Goal: Task Accomplishment & Management: Manage account settings

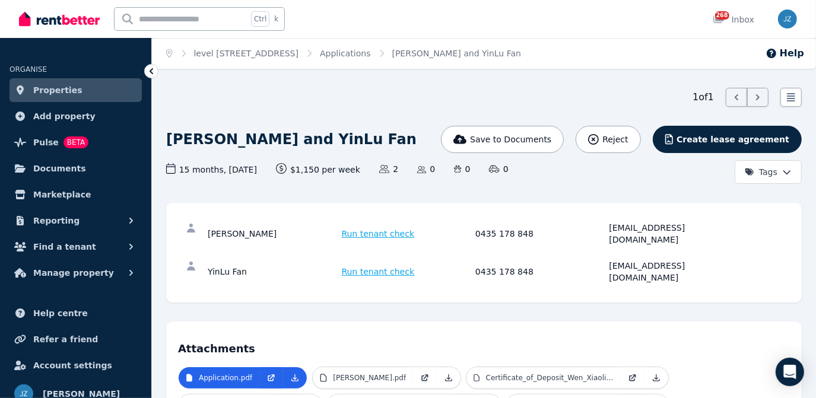
click at [100, 90] on link "Properties" at bounding box center [75, 90] width 132 height 24
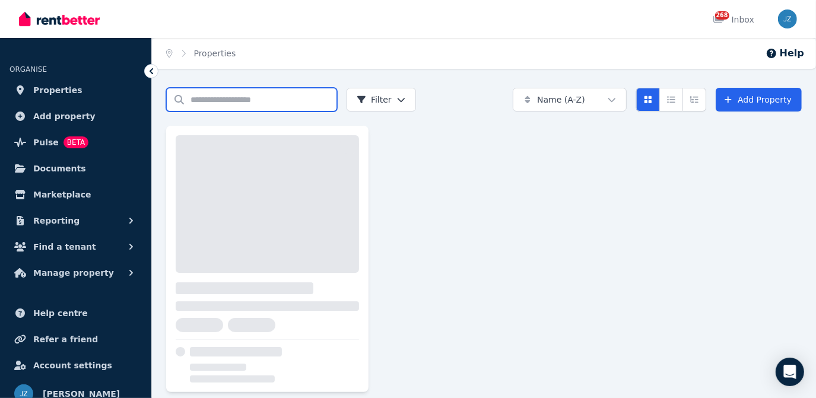
click at [279, 105] on input "Search properties" at bounding box center [251, 100] width 171 height 24
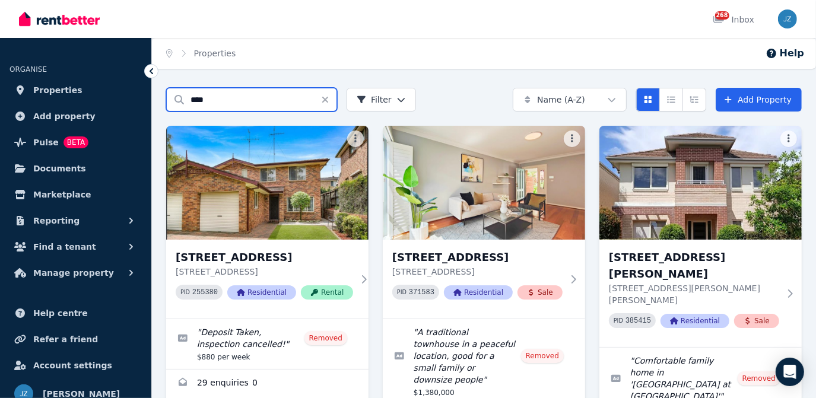
type input "****"
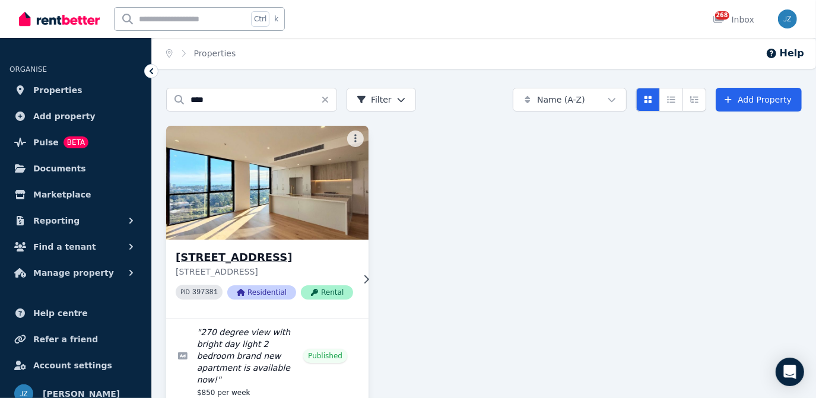
click at [258, 206] on img at bounding box center [267, 183] width 212 height 120
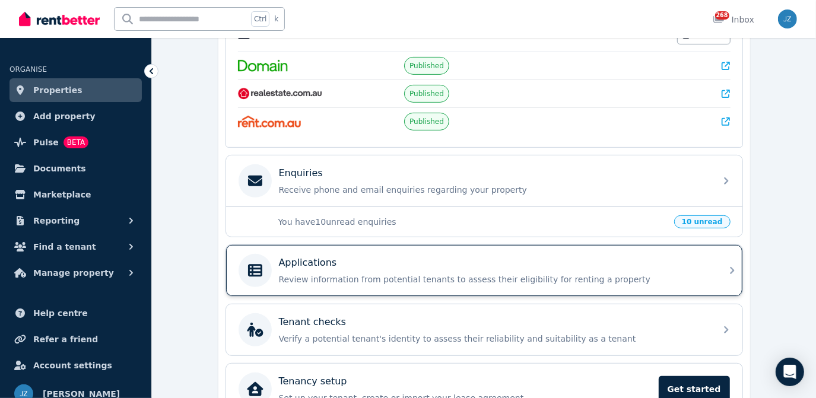
scroll to position [269, 0]
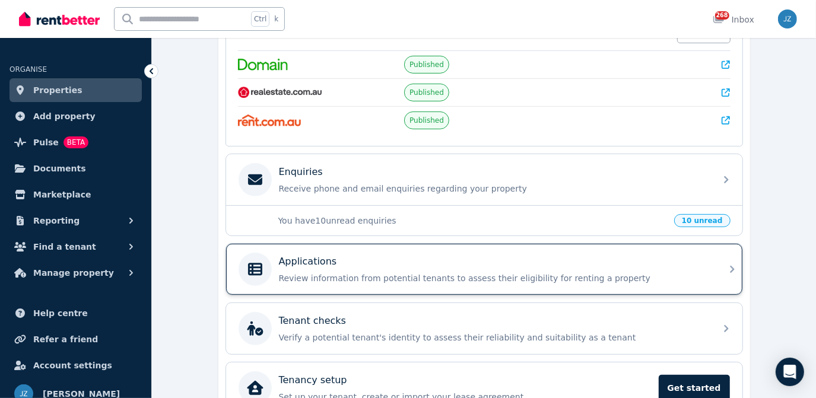
click at [445, 255] on div "Applications" at bounding box center [493, 261] width 429 height 14
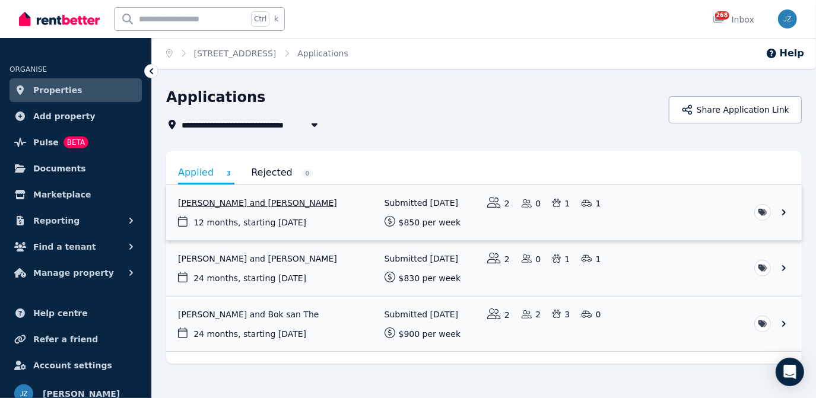
click at [342, 208] on link "View application: Bradley Cunneen and Christopher Garrington" at bounding box center [483, 212] width 635 height 55
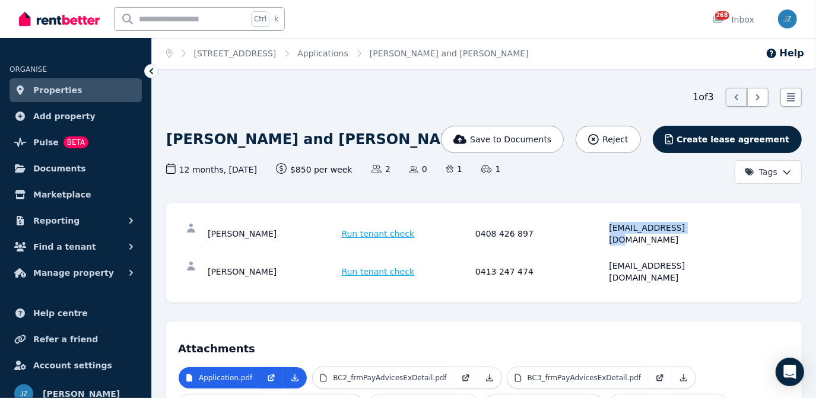
drag, startPoint x: 603, startPoint y: 228, endPoint x: 696, endPoint y: 229, distance: 93.7
click at [696, 229] on div "Bradley Cunneen Run tenant check 0408 426 897 bradcunneen@me.com" at bounding box center [473, 234] width 531 height 24
copy div "bradcunneen@me.com"
drag, startPoint x: 604, startPoint y: 256, endPoint x: 700, endPoint y: 254, distance: 96.1
click at [700, 260] on div "Christopher Garrington Run tenant check 0413 247 474 chrisgarrington@me.com" at bounding box center [473, 272] width 531 height 24
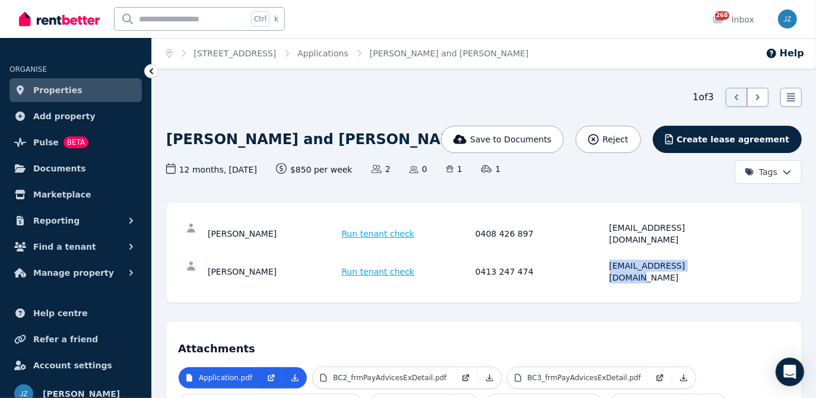
copy div "chrisgarrington@me.com"
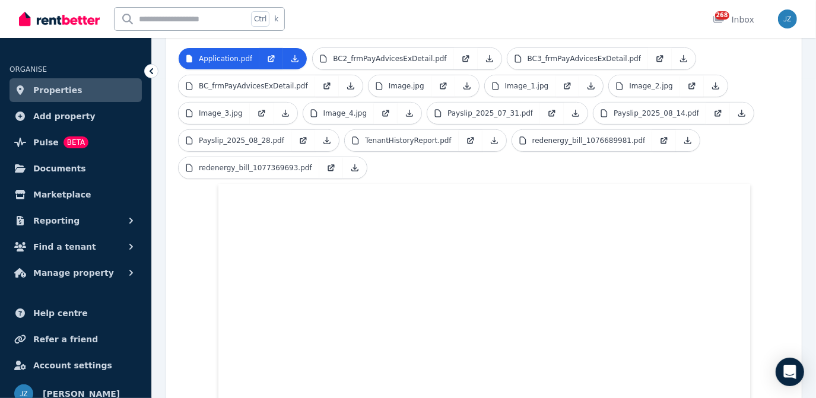
scroll to position [377, 0]
